Goal: Transaction & Acquisition: Subscribe to service/newsletter

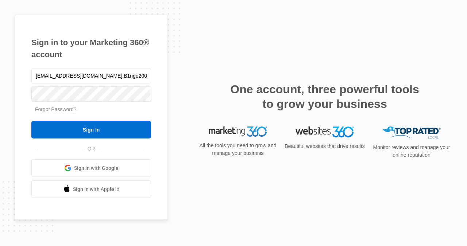
drag, startPoint x: 110, startPoint y: 77, endPoint x: 184, endPoint y: 84, distance: 74.1
click at [184, 84] on div "Sign in to your Marketing 360® account assistancehandsmd@gmail.com:B1ngo2009@ F…" at bounding box center [234, 124] width 438 height 218
type input "assistancehandsmd@gmail.com"
click at [53, 129] on input "Sign In" at bounding box center [91, 130] width 120 height 18
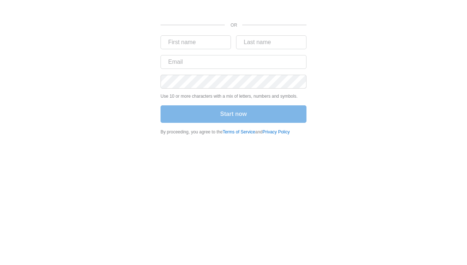
click at [154, 18] on div "OR Use 10 or more characters with a mix of letters, numbers and symbols. Start …" at bounding box center [234, 70] width 438 height 140
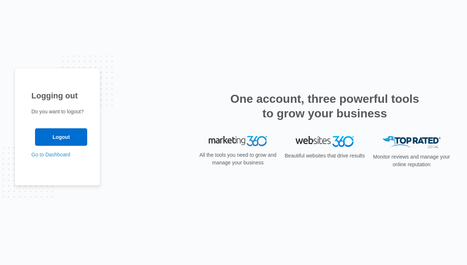
click at [67, 139] on input "Logout" at bounding box center [61, 138] width 52 height 18
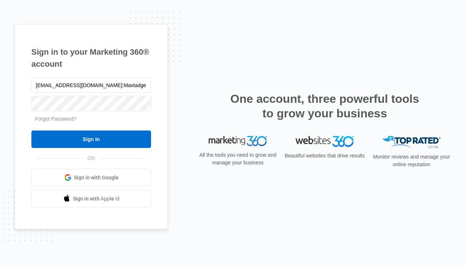
click at [112, 86] on input "[EMAIL_ADDRESS][DOMAIN_NAME]:Maxtadge1" at bounding box center [91, 85] width 120 height 15
click at [112, 86] on input "salesmelshyl@gmail.com:Maxtadge1" at bounding box center [91, 85] width 120 height 15
type input "salesmelshyl@gmail.com"
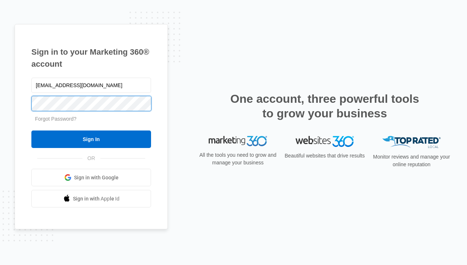
click at [31, 131] on input "Sign In" at bounding box center [91, 140] width 120 height 18
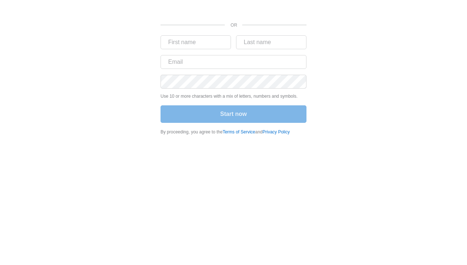
click at [361, 58] on div "OR Use 10 or more characters with a mix of letters, numbers and symbols. Start …" at bounding box center [234, 70] width 438 height 140
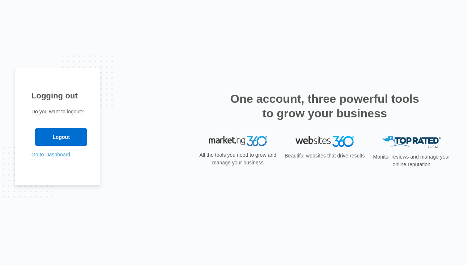
click at [54, 157] on link "Go to Dashboard" at bounding box center [50, 155] width 39 height 6
click at [56, 134] on input "Logout" at bounding box center [61, 138] width 52 height 18
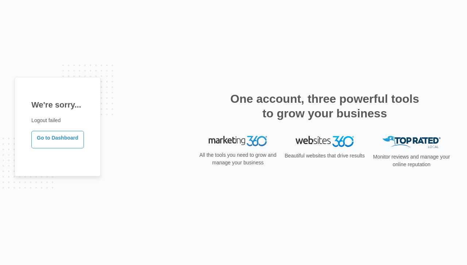
click at [55, 139] on link "Go to Dashboard" at bounding box center [57, 140] width 53 height 18
